Goal: Book appointment/travel/reservation

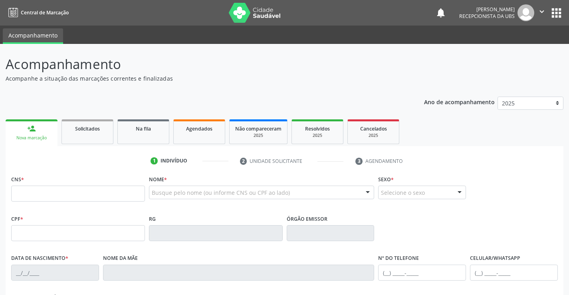
click at [18, 190] on input "text" at bounding box center [78, 194] width 134 height 16
type input "700 4059 4714 1842"
type input "2[DATE]"
type input "[PERSON_NAME]"
type input "[PHONE_NUMBER]"
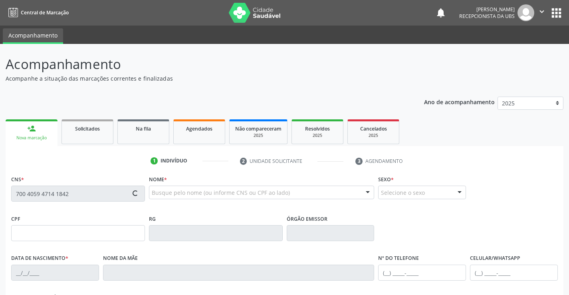
type input "1731"
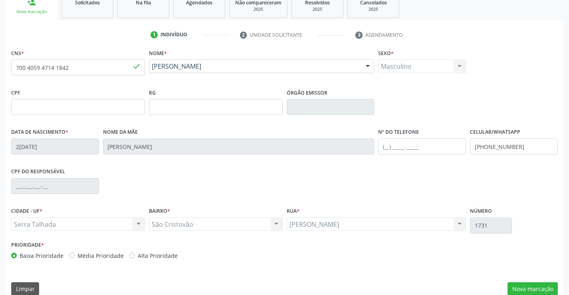
scroll to position [138, 0]
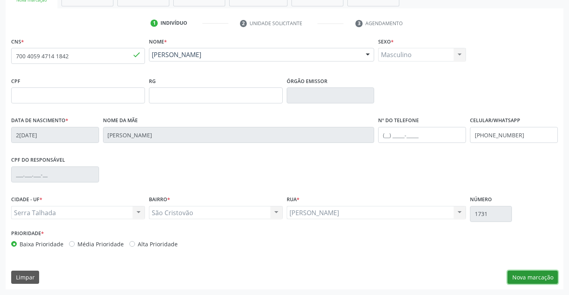
click at [516, 277] on button "Nova marcação" at bounding box center [532, 278] width 50 height 14
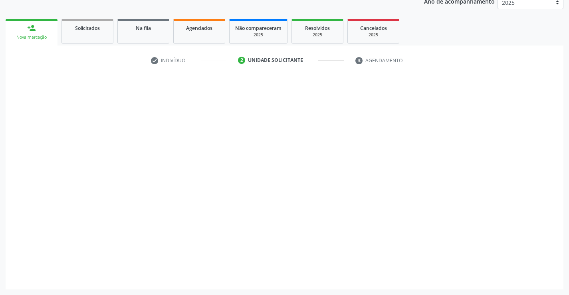
scroll to position [101, 0]
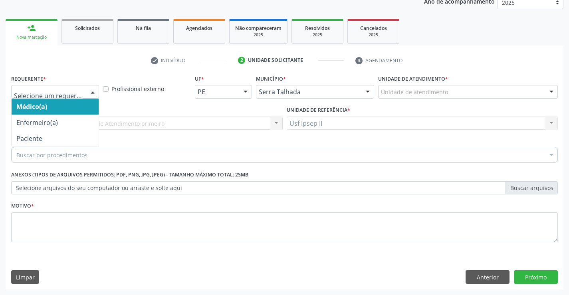
click at [92, 90] on div at bounding box center [93, 92] width 12 height 14
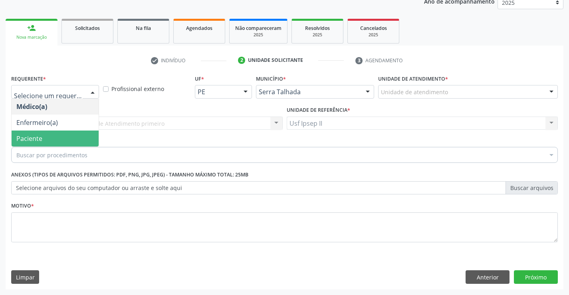
click at [59, 134] on span "Paciente" at bounding box center [55, 139] width 87 height 16
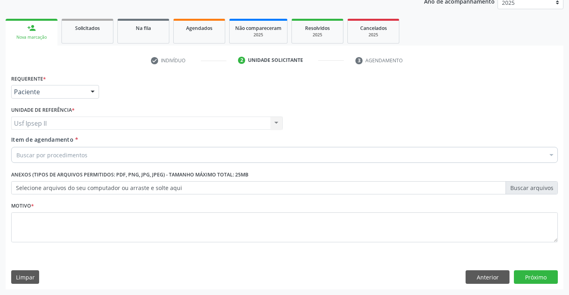
click at [63, 150] on div "Buscar por procedimentos" at bounding box center [284, 155] width 546 height 16
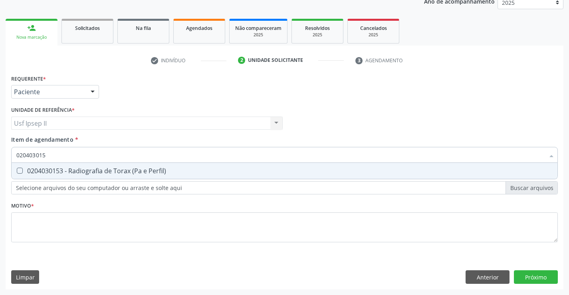
type input "0204030153"
click at [76, 168] on div "0204030153 - Radiografia de Torax (Pa e Perfil)" at bounding box center [284, 171] width 536 height 6
checkbox Perfil\) "true"
click at [72, 217] on div "Requerente * Paciente Médico(a) Enfermeiro(a) Paciente Nenhum resultado encontr…" at bounding box center [284, 163] width 546 height 181
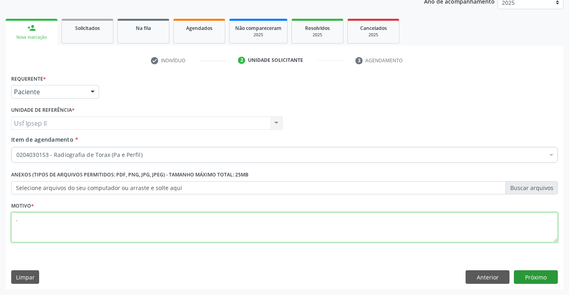
type textarea "."
click at [519, 279] on button "Próximo" at bounding box center [536, 277] width 44 height 14
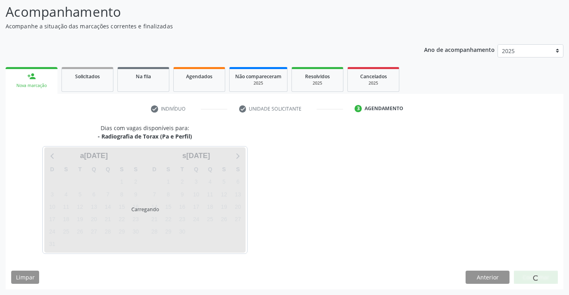
scroll to position [52, 0]
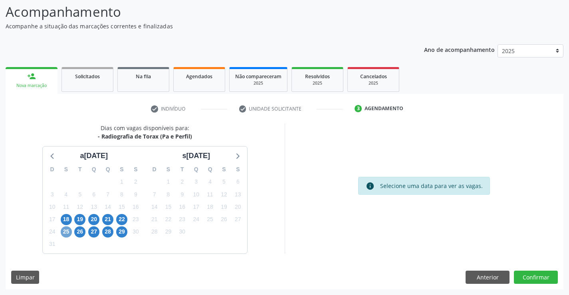
click at [66, 231] on span "25" at bounding box center [66, 231] width 11 height 11
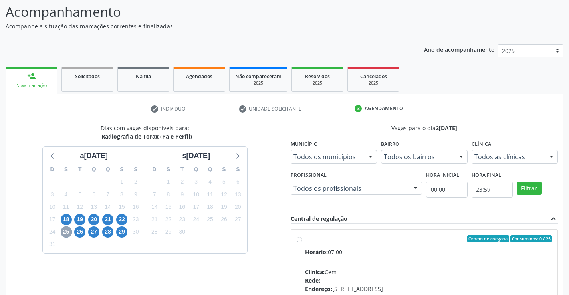
scroll to position [92, 0]
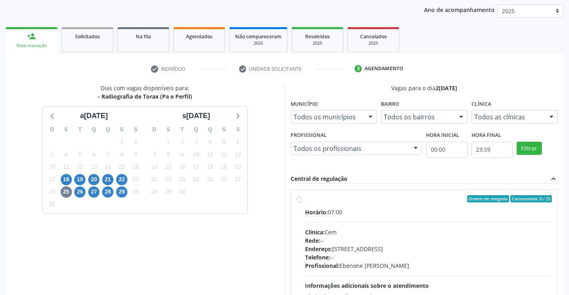
click at [305, 200] on label "Ordem de chegada Consumidos: 0 / 25 Horário: 07:00 Clínica: Cem Rede: -- Endere…" at bounding box center [428, 256] width 247 height 123
click at [299, 200] on input "Ordem de chegada Consumidos: 0 / 25 Horário: 07:00 Clínica: Cem Rede: -- Endere…" at bounding box center [300, 198] width 6 height 7
radio input "true"
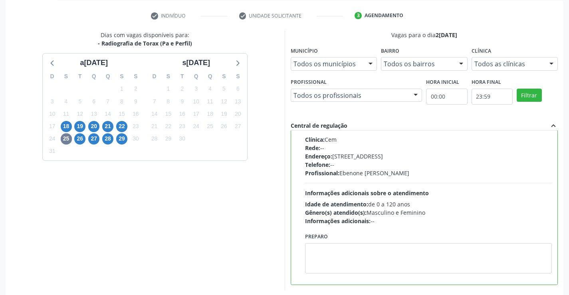
scroll to position [172, 0]
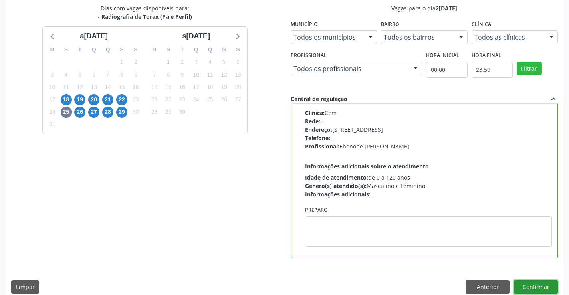
click at [544, 281] on button "Confirmar" at bounding box center [536, 287] width 44 height 14
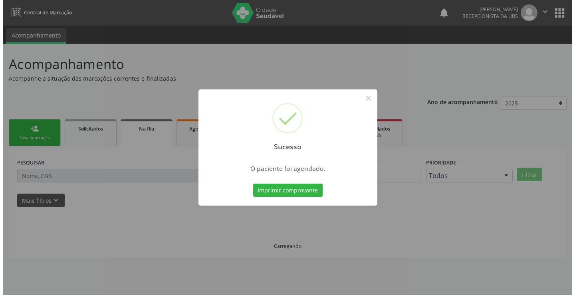
scroll to position [0, 0]
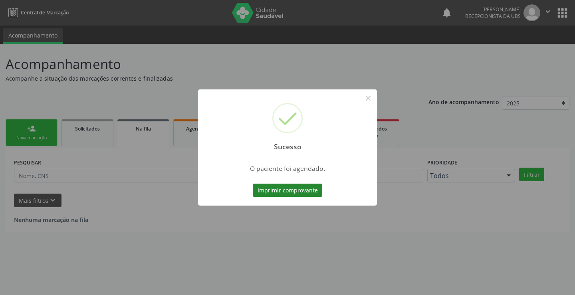
click at [305, 191] on button "Imprimir comprovante" at bounding box center [287, 191] width 69 height 14
